Goal: Task Accomplishment & Management: Complete application form

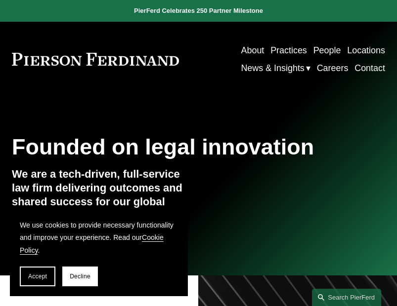
click at [330, 67] on link "Careers" at bounding box center [333, 68] width 32 height 18
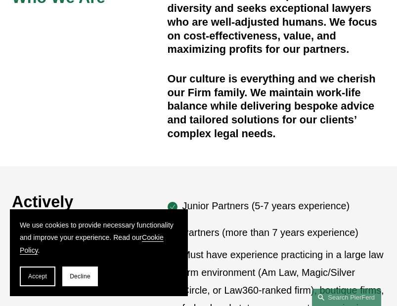
scroll to position [247, 0]
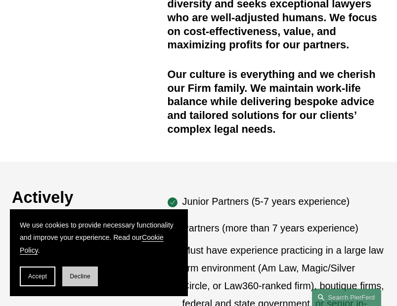
click at [91, 276] on button "Decline" at bounding box center [80, 277] width 36 height 20
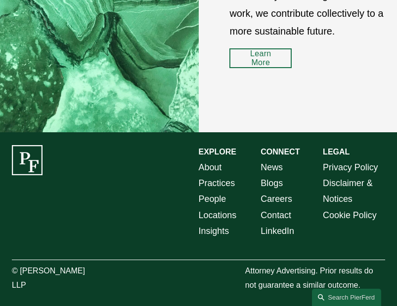
scroll to position [1212, 0]
click at [286, 202] on link "Careers" at bounding box center [276, 199] width 32 height 16
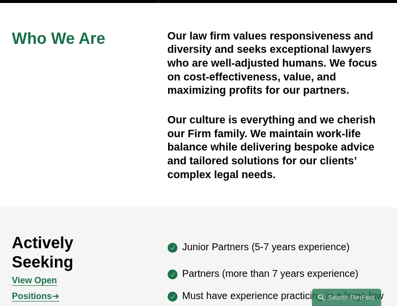
scroll to position [296, 0]
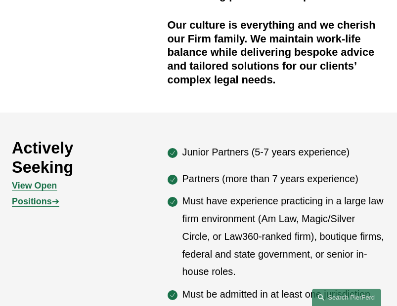
click at [57, 189] on strong "View Open Positions" at bounding box center [34, 194] width 45 height 26
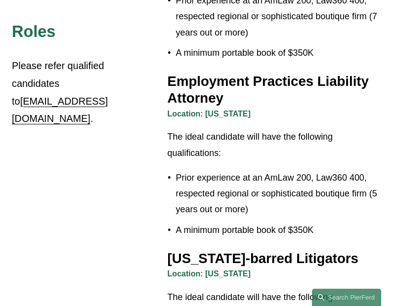
scroll to position [1679, 0]
